Goal: Check status

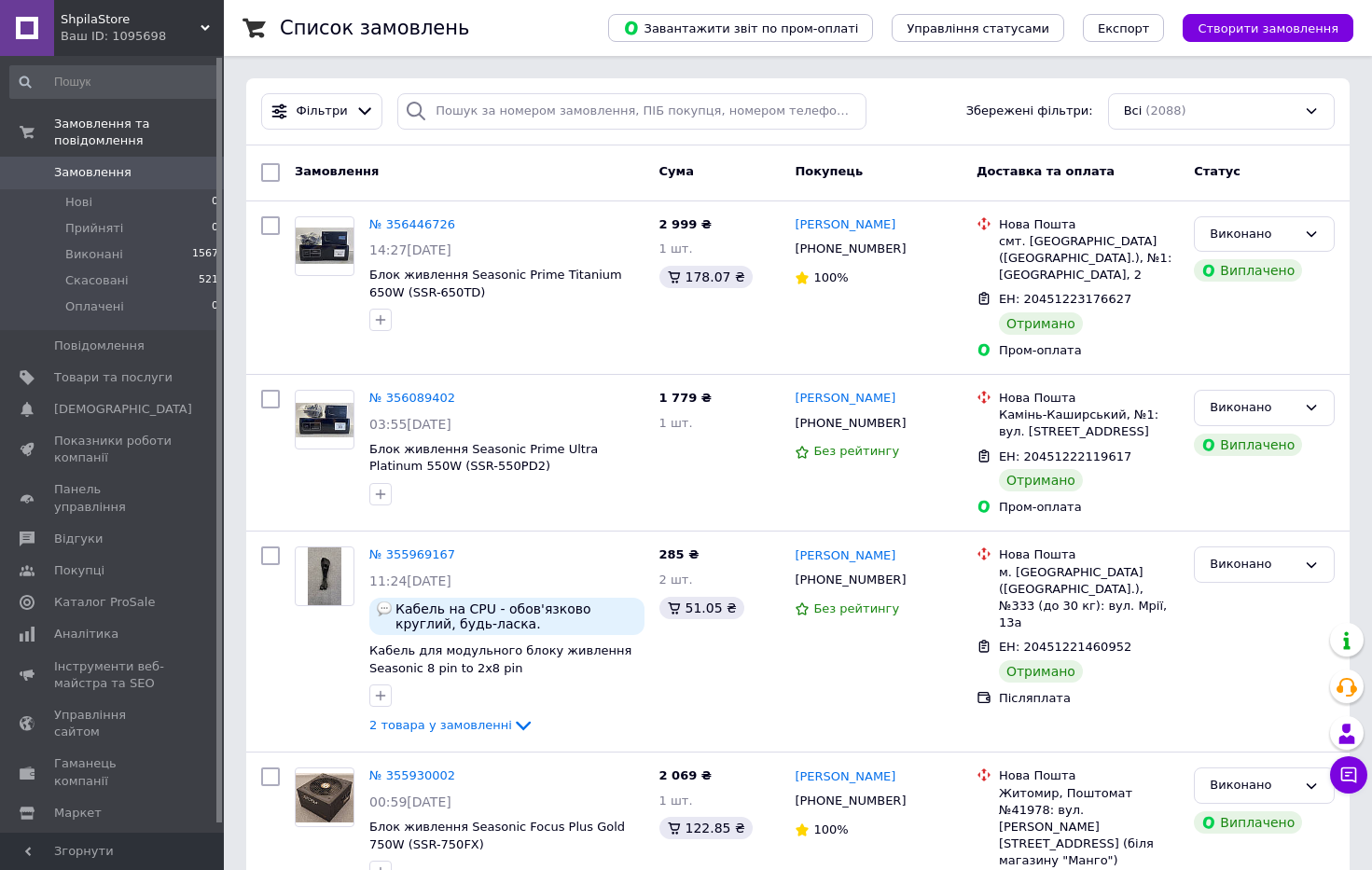
click at [84, 164] on span "Замовлення" at bounding box center [93, 172] width 78 height 16
